Goal: Transaction & Acquisition: Purchase product/service

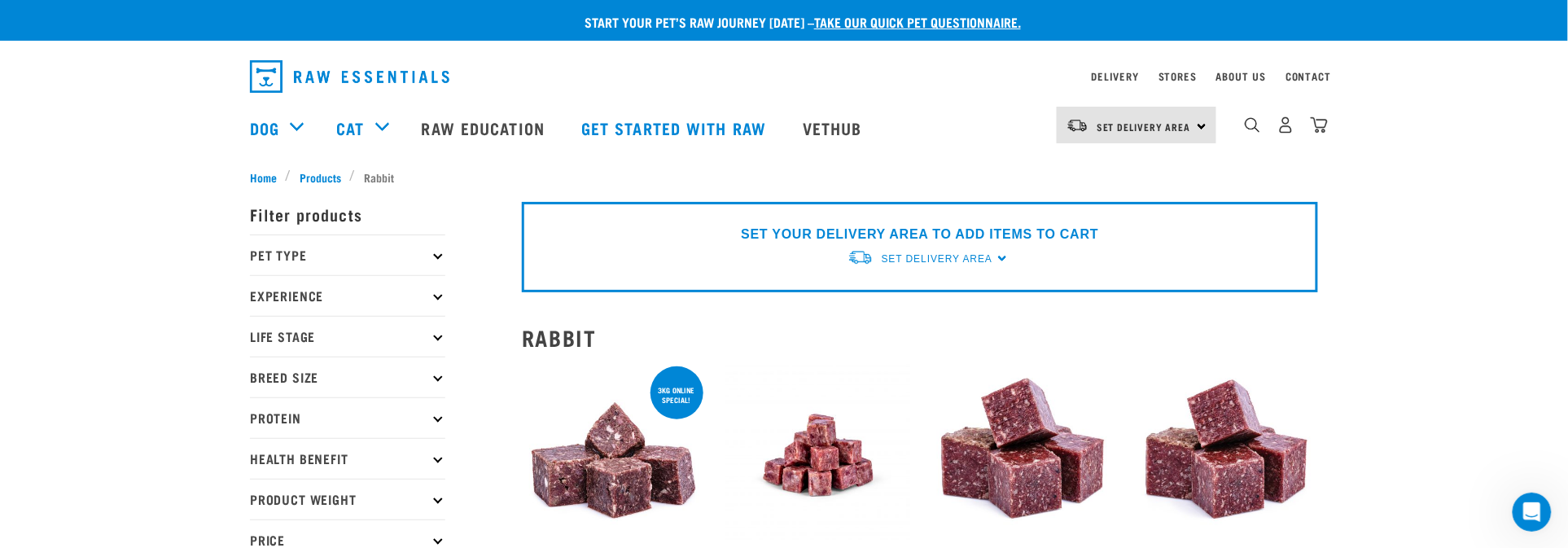
click at [326, 438] on p "Protein" at bounding box center [347, 418] width 195 height 40
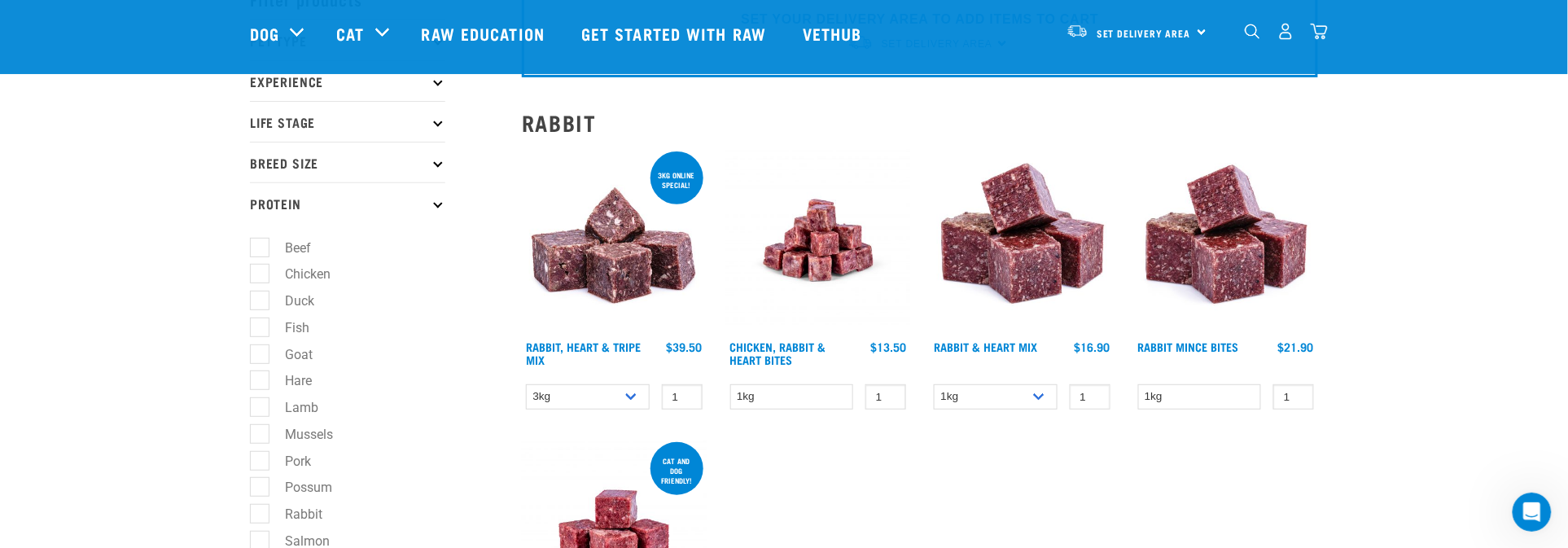
scroll to position [163, 0]
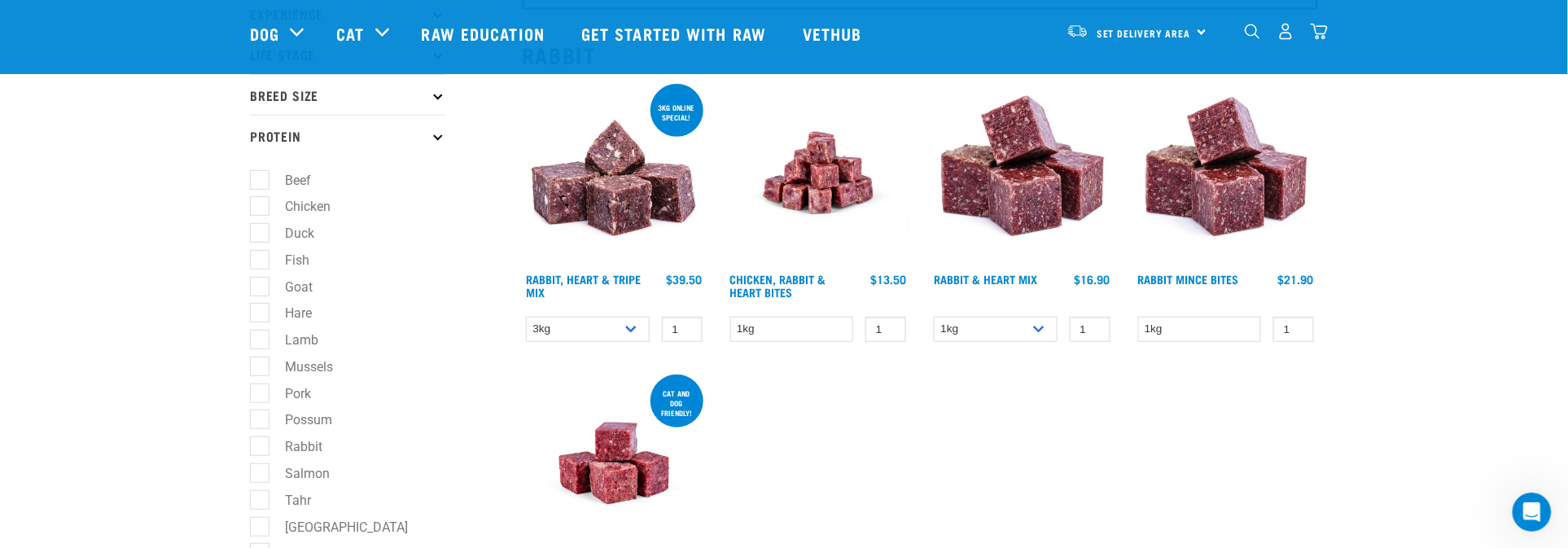
click at [287, 457] on label "Rabbit" at bounding box center [294, 447] width 70 height 20
click at [260, 449] on input "Rabbit" at bounding box center [255, 444] width 11 height 11
checkbox input "true"
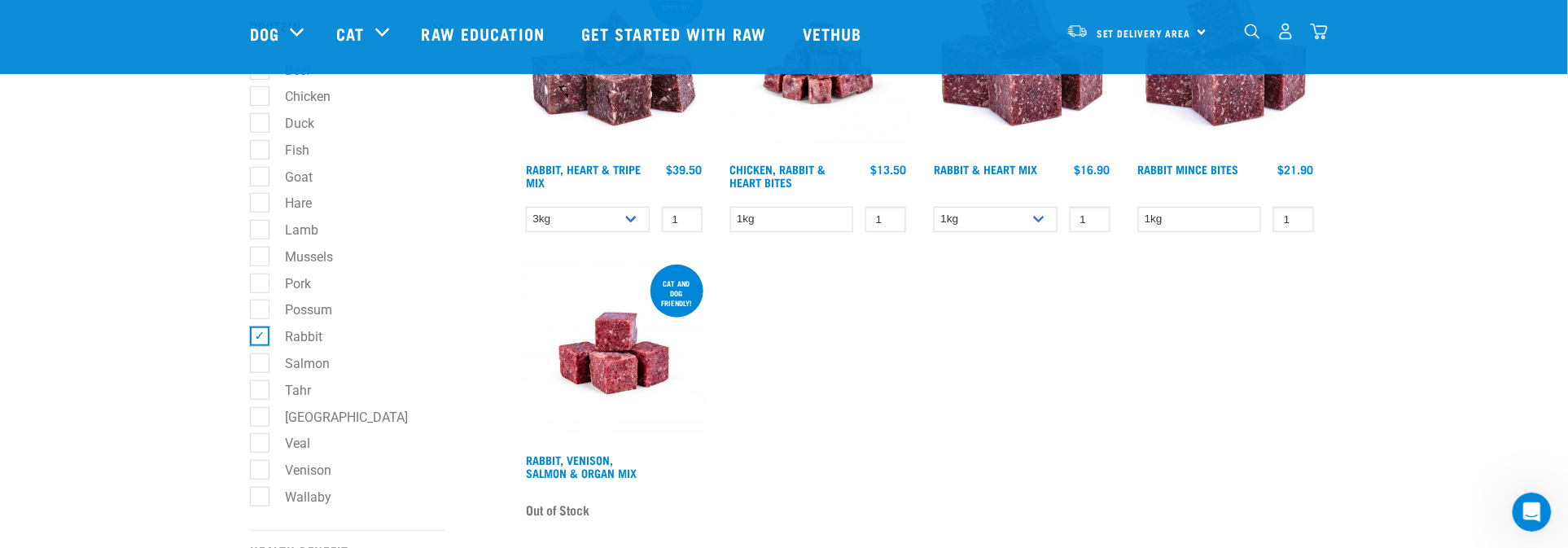
scroll to position [407, 0]
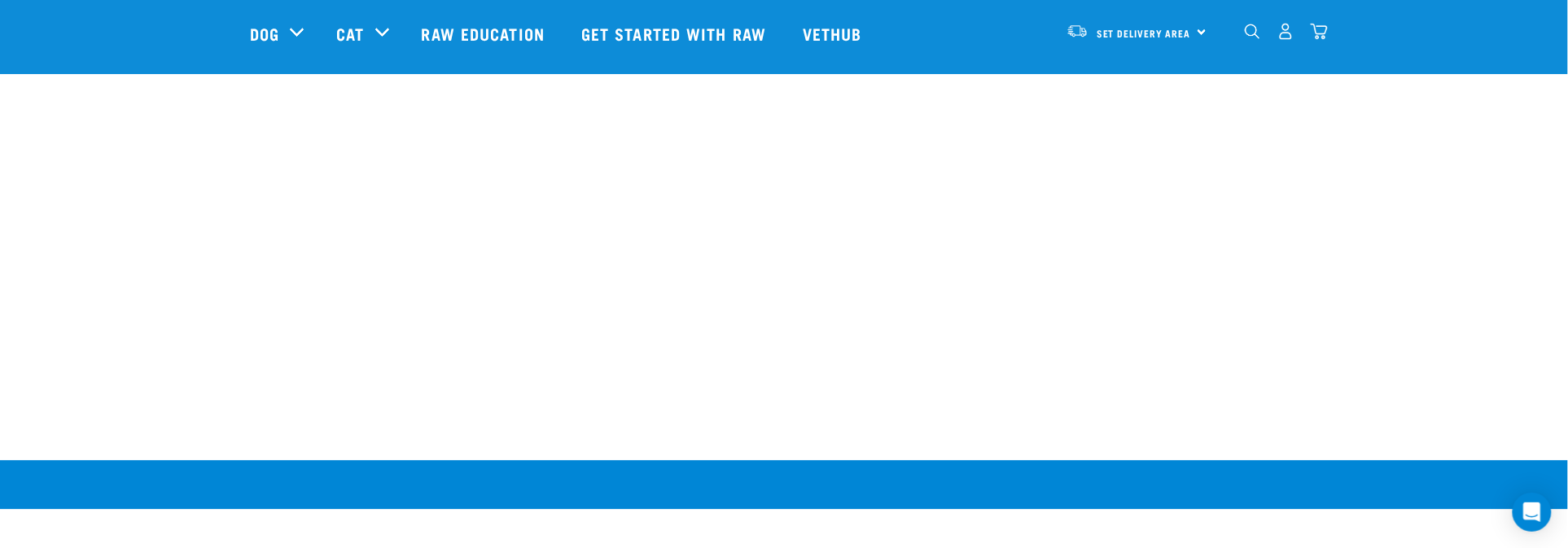
scroll to position [1304, 0]
